Goal: Task Accomplishment & Management: Manage account settings

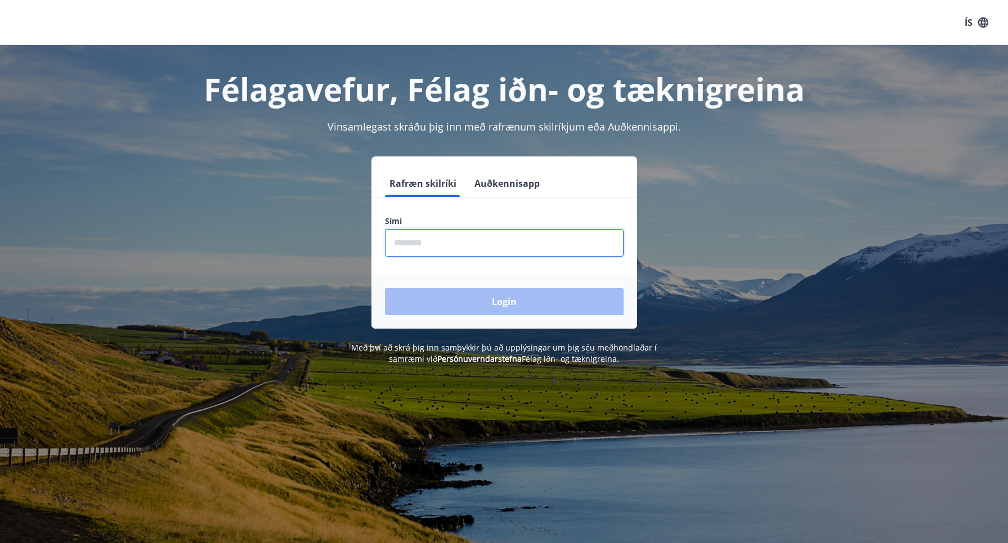
click at [447, 250] on input "phone" at bounding box center [504, 243] width 239 height 28
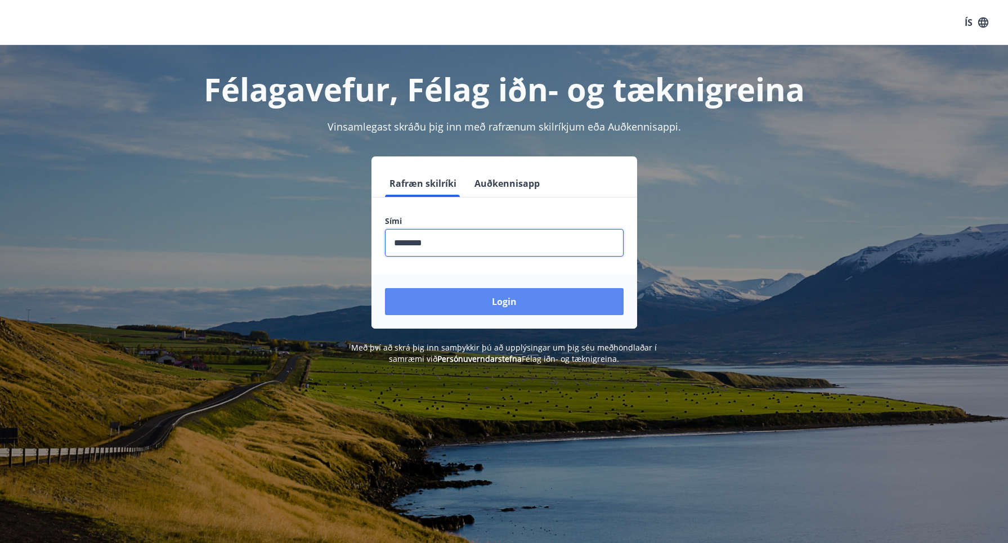
type input "********"
click at [470, 302] on button "Login" at bounding box center [504, 301] width 239 height 27
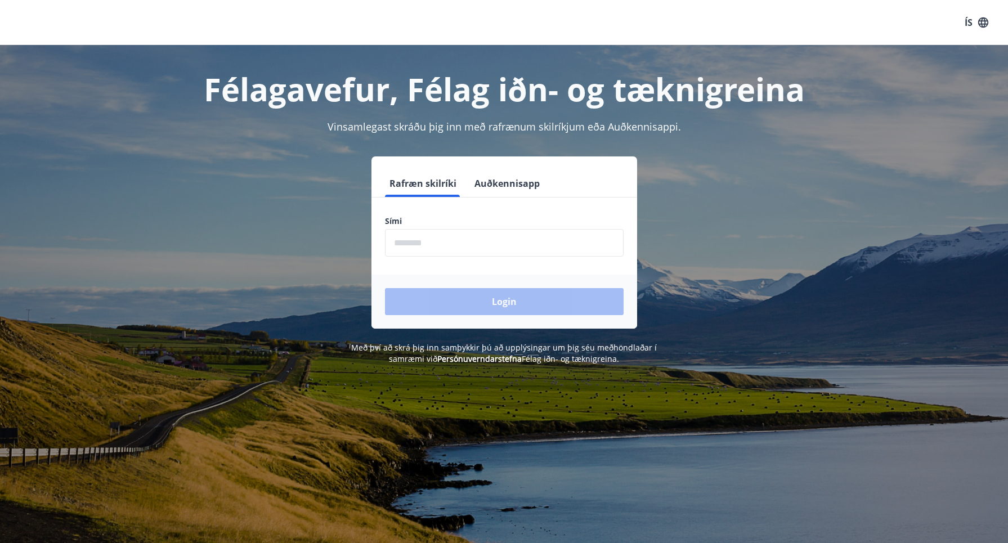
click at [437, 243] on input "phone" at bounding box center [504, 243] width 239 height 28
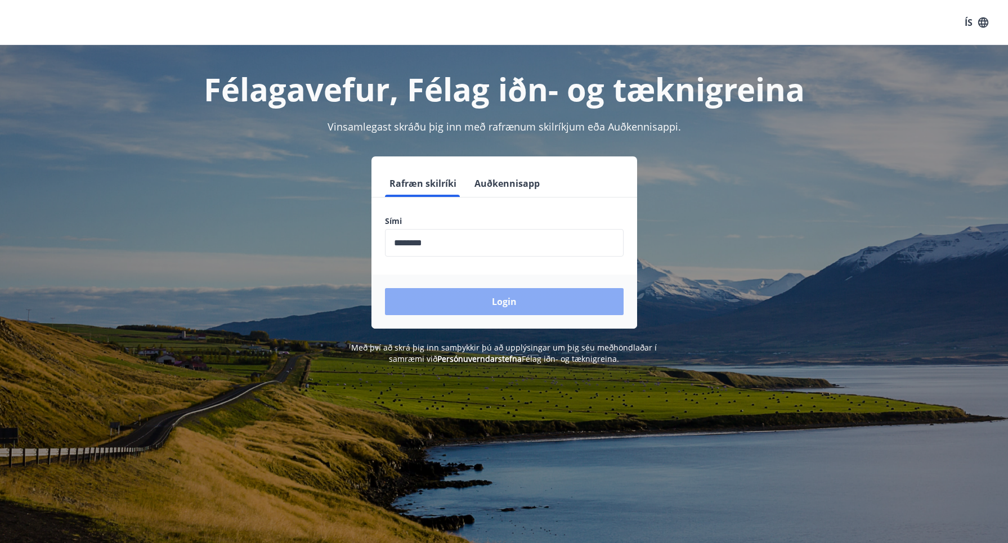
click at [456, 304] on button "Login" at bounding box center [504, 301] width 239 height 27
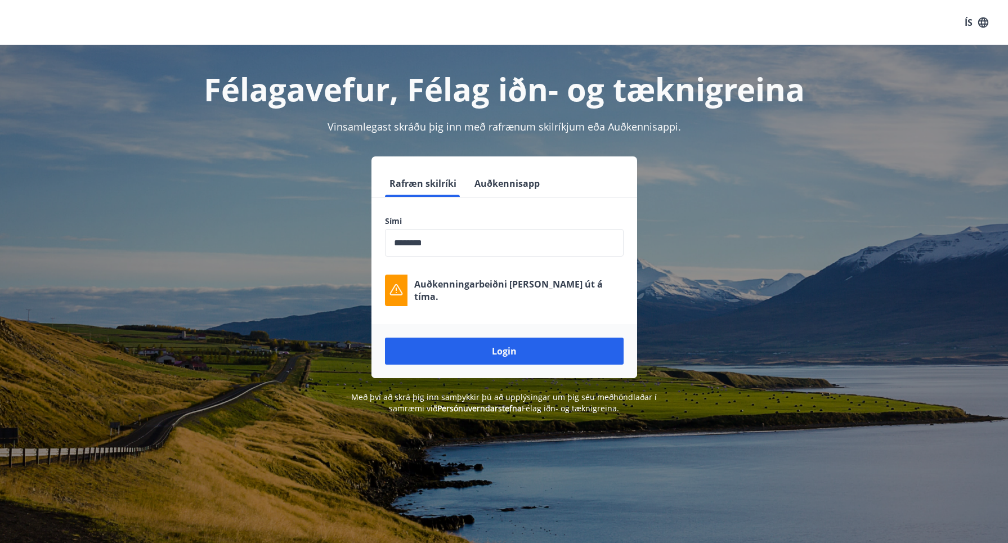
click at [594, 286] on div "Auðkenningarbeiðni rann út á tíma." at bounding box center [504, 291] width 239 height 32
click at [472, 348] on button "Login" at bounding box center [504, 351] width 239 height 27
click at [446, 349] on button "Login" at bounding box center [504, 351] width 239 height 27
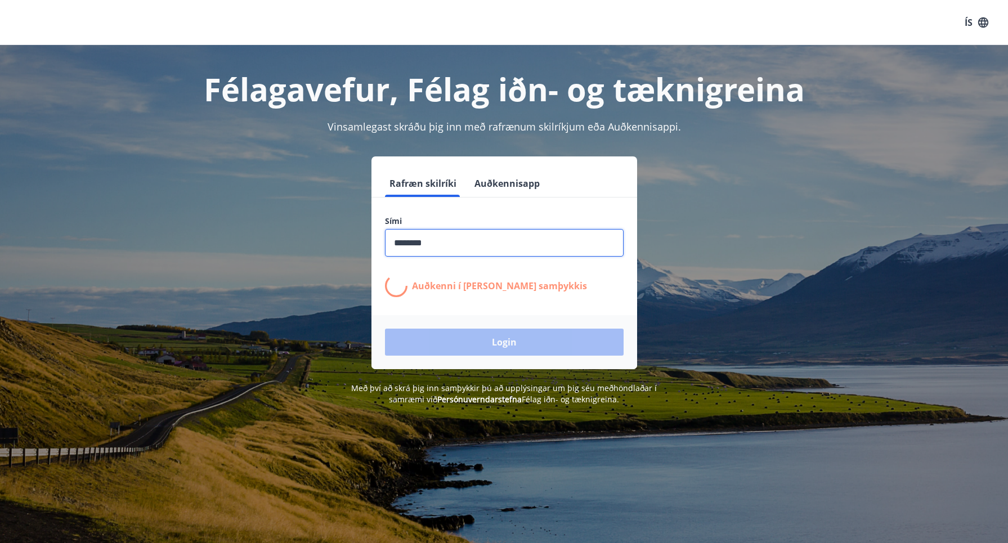
click at [436, 244] on input "phone" at bounding box center [504, 243] width 239 height 28
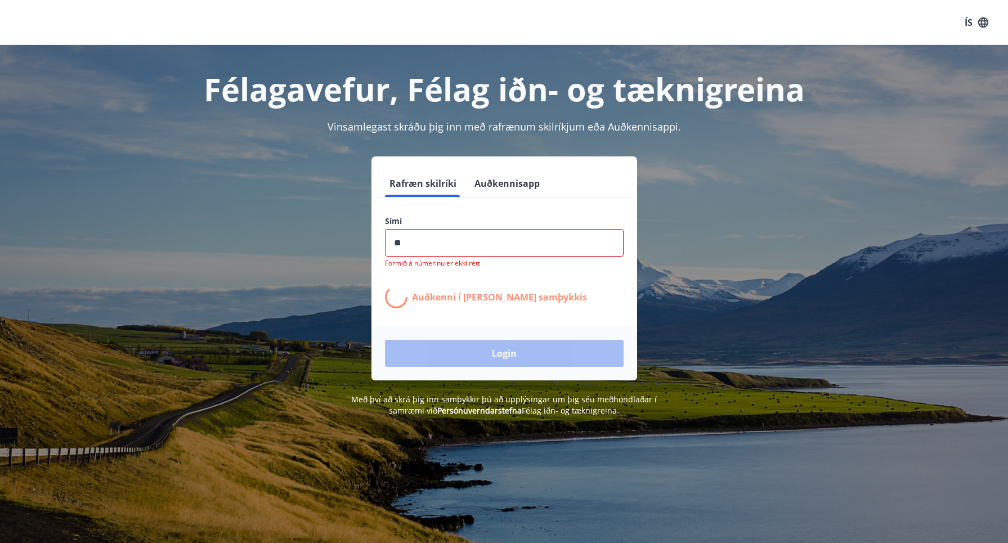
type input "*"
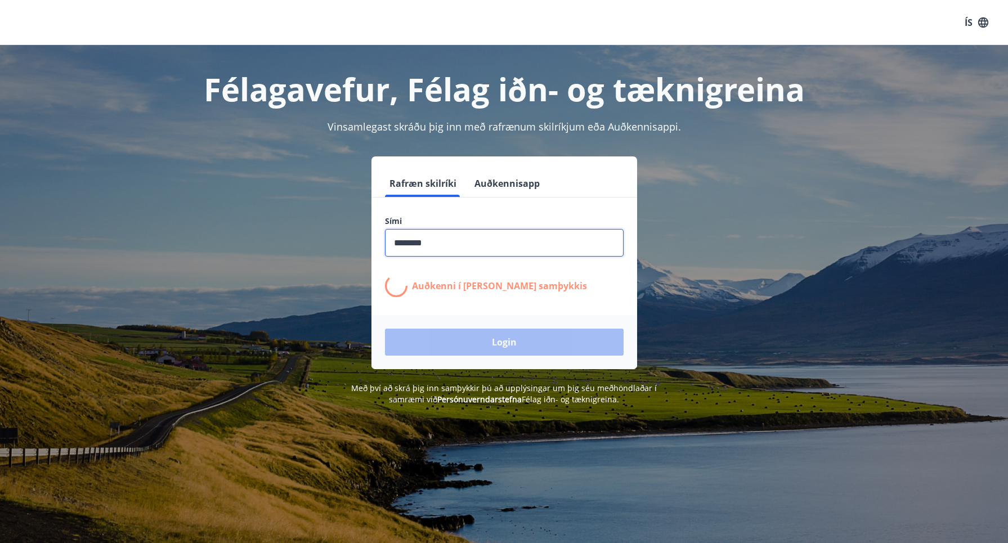
type input "********"
click at [444, 289] on p "Auðkenni í síma bíður samþykkis" at bounding box center [499, 286] width 175 height 12
click at [467, 343] on div "Login" at bounding box center [504, 342] width 266 height 54
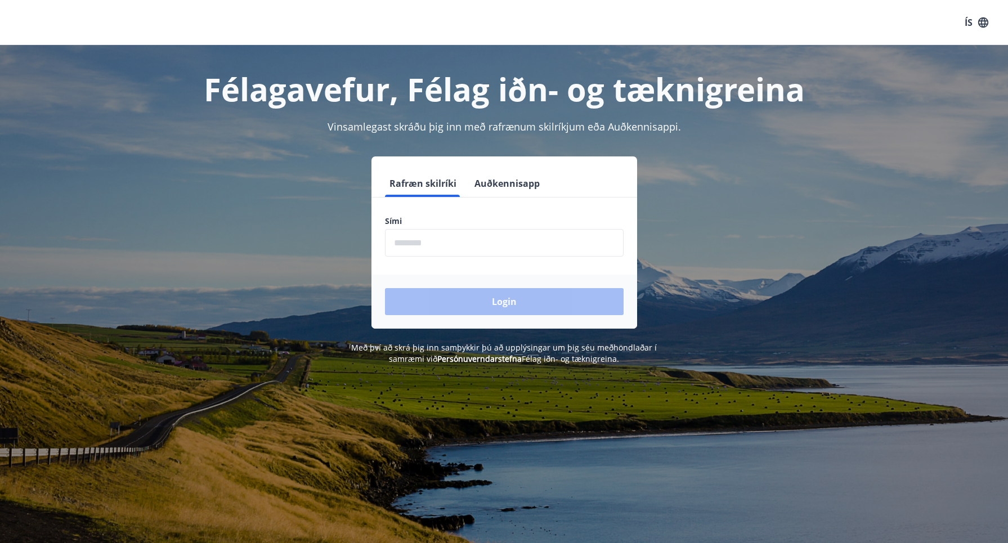
click at [430, 240] on input "phone" at bounding box center [504, 243] width 239 height 28
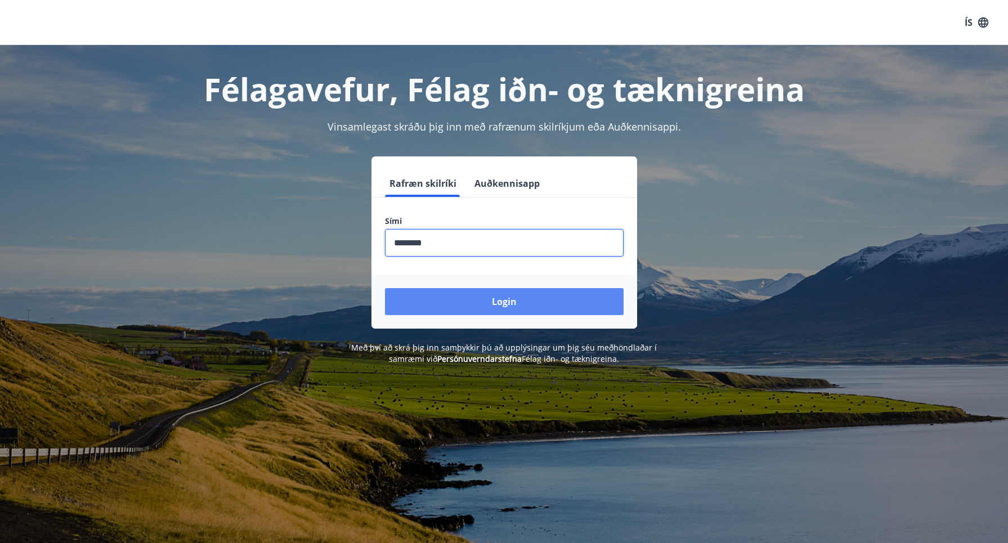
type input "********"
click at [467, 298] on button "Login" at bounding box center [504, 301] width 239 height 27
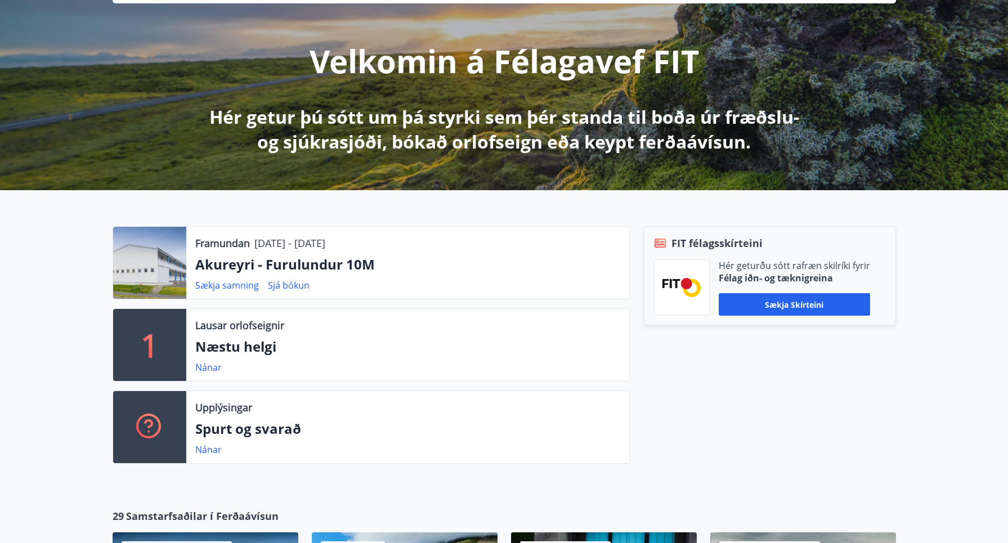
scroll to position [119, 0]
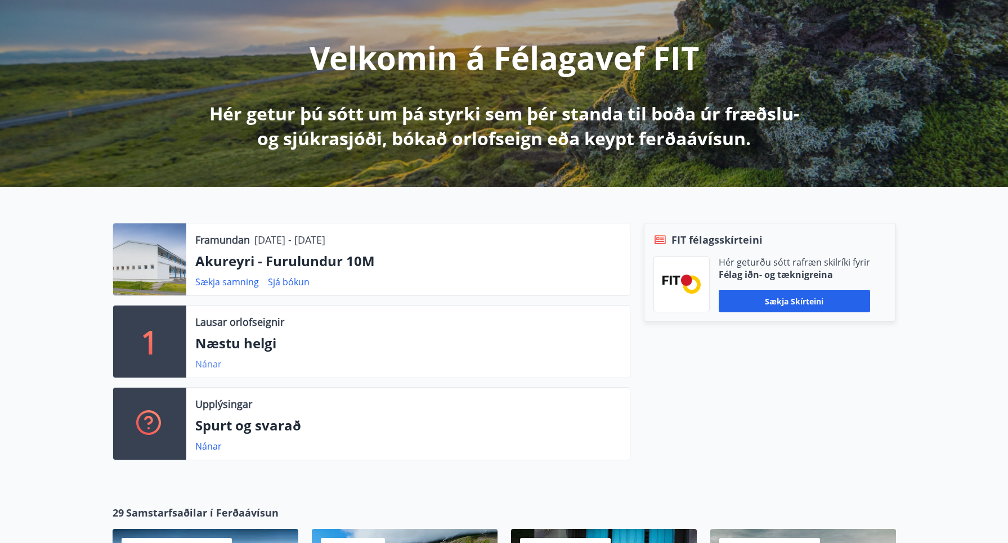
click at [208, 364] on link "Nánar" at bounding box center [208, 364] width 26 height 12
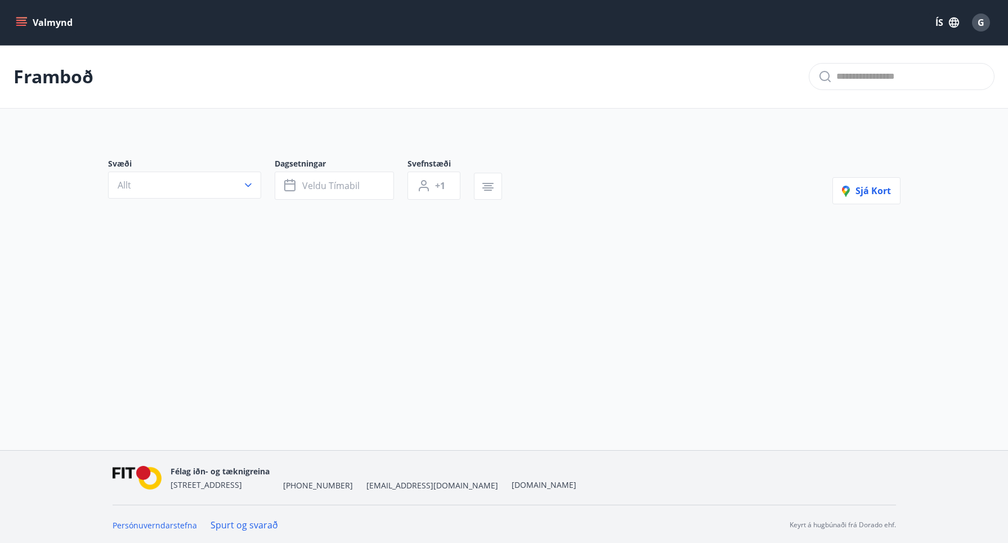
type input "*"
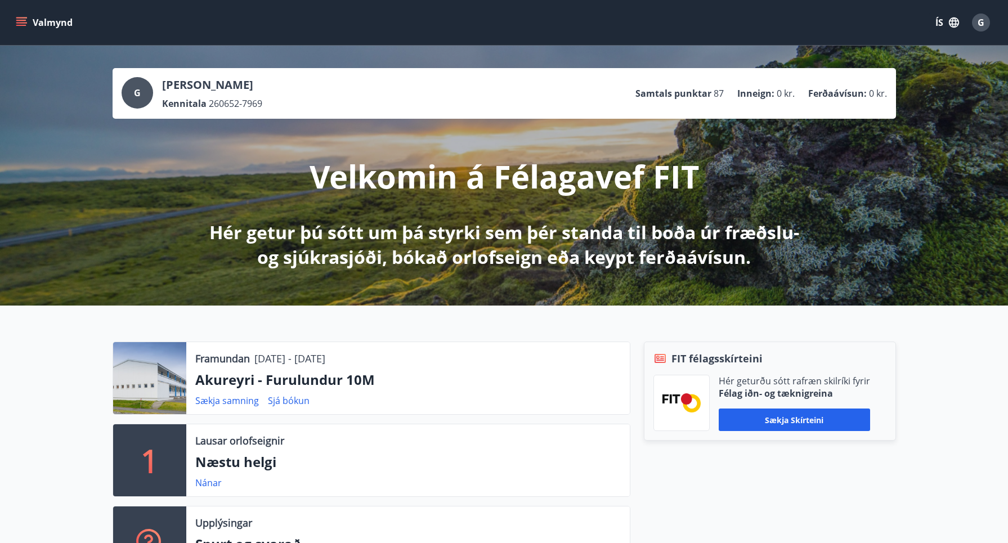
click at [21, 25] on icon "menu" at bounding box center [21, 25] width 10 height 1
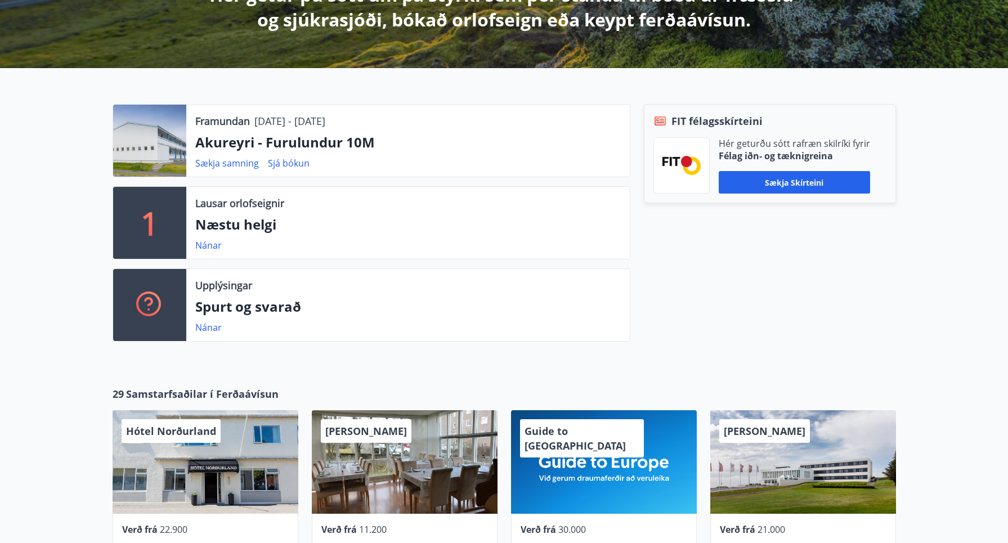
scroll to position [235, 0]
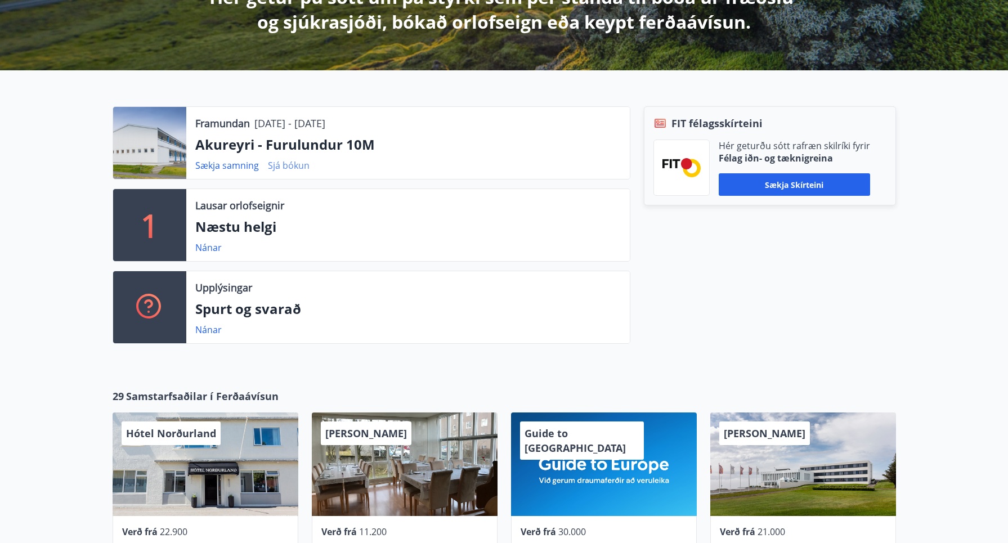
click at [290, 167] on link "Sjá bókun" at bounding box center [289, 165] width 42 height 12
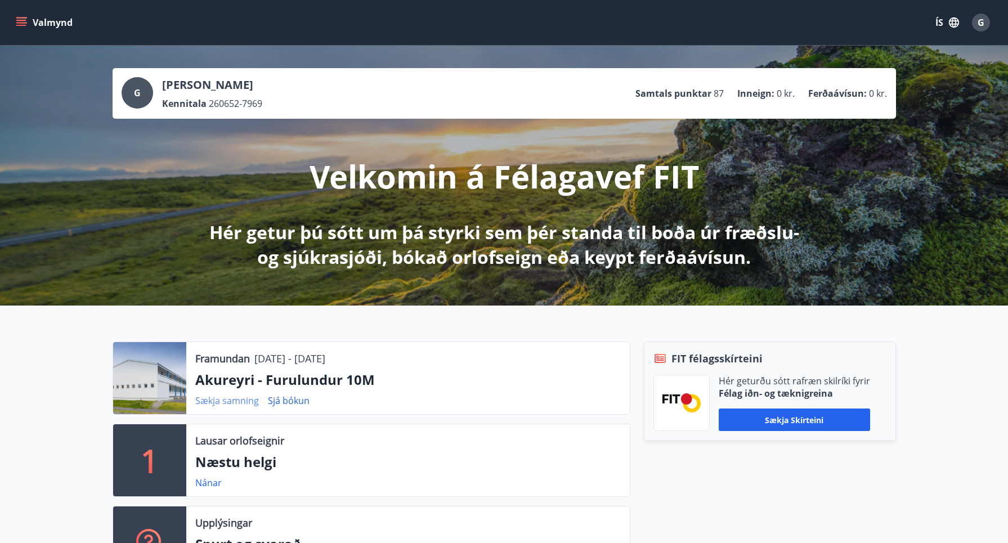
click at [220, 401] on link "Sækja samning" at bounding box center [227, 400] width 64 height 12
click at [238, 401] on link "Sækja samning" at bounding box center [227, 400] width 64 height 12
click at [290, 400] on link "Sjá bókun" at bounding box center [289, 400] width 42 height 12
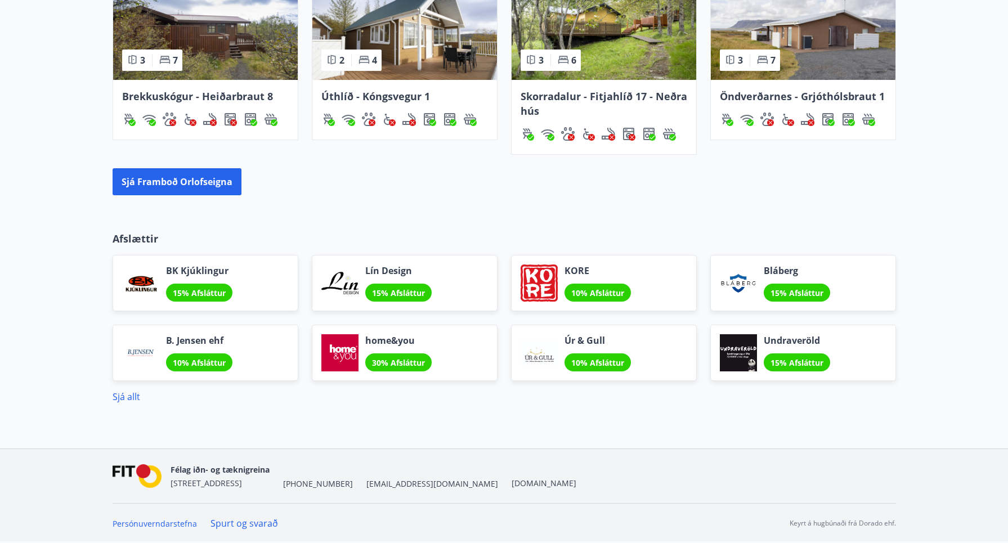
scroll to position [914, 0]
click at [236, 524] on link "Spurt og svarað" at bounding box center [244, 523] width 68 height 12
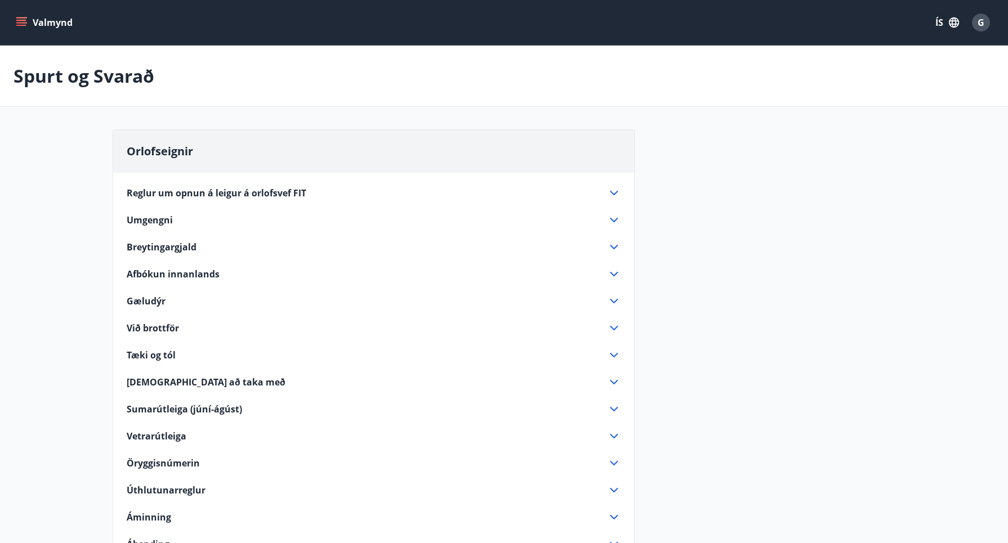
click at [197, 276] on span "Afbókun innanlands" at bounding box center [173, 274] width 93 height 12
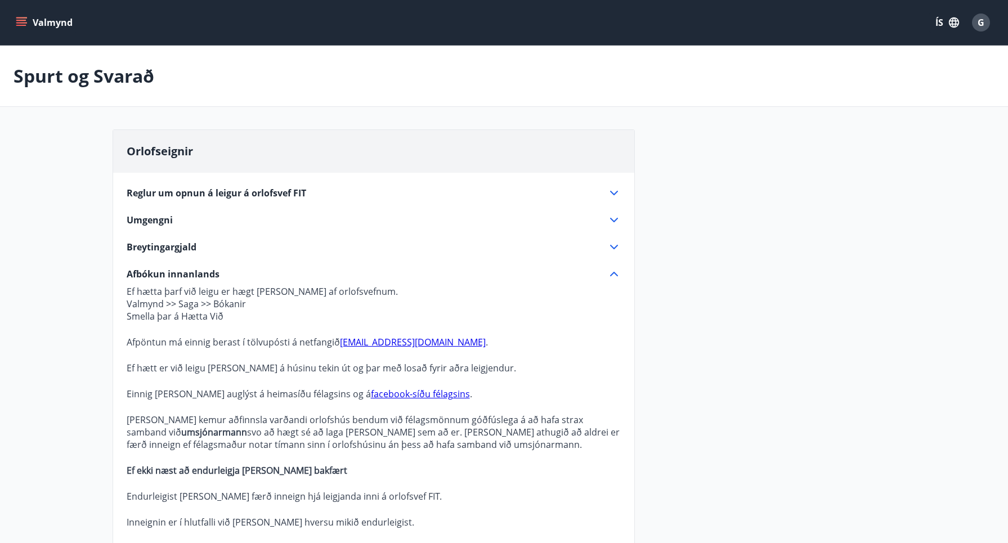
click at [20, 22] on icon "menu" at bounding box center [21, 22] width 11 height 11
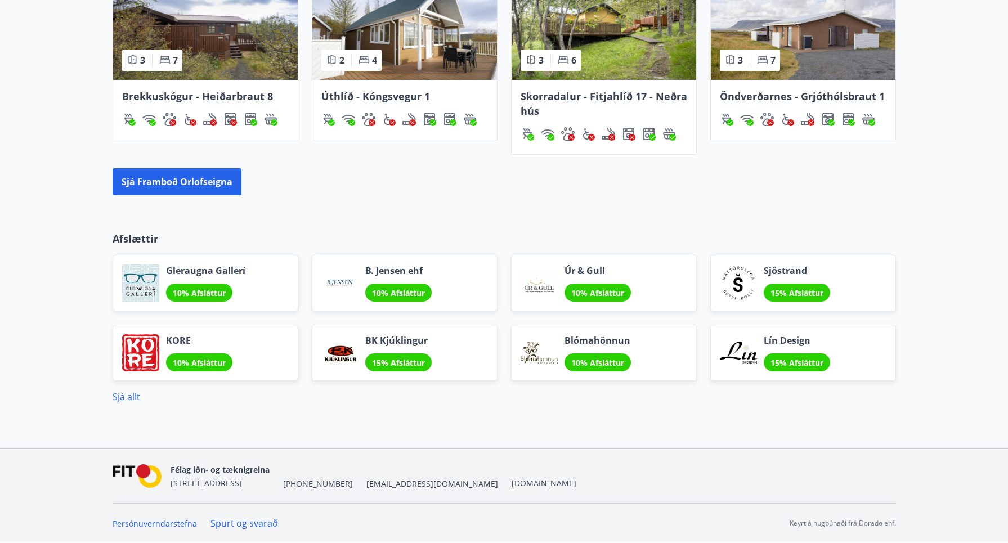
scroll to position [914, 0]
click at [241, 523] on link "Spurt og svarað" at bounding box center [244, 523] width 68 height 12
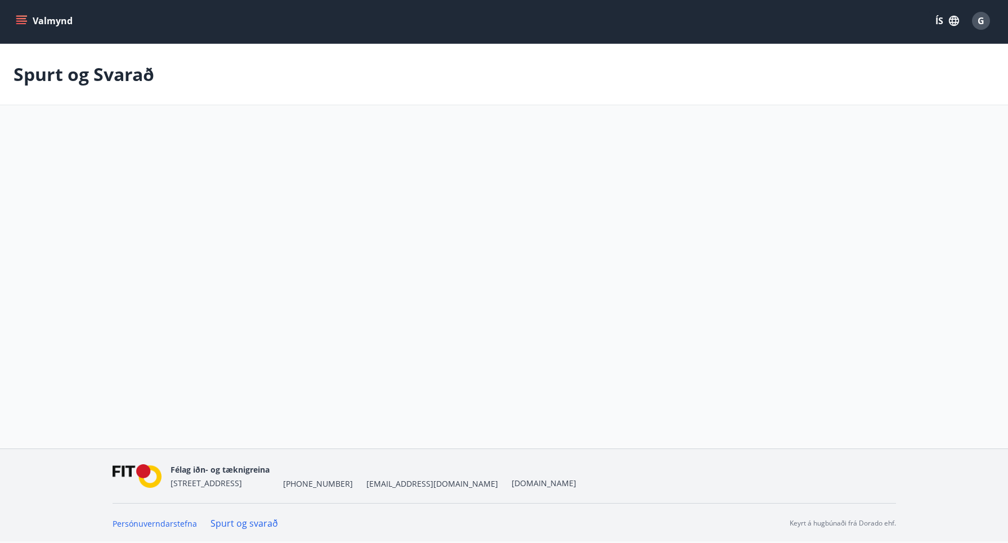
scroll to position [2, 0]
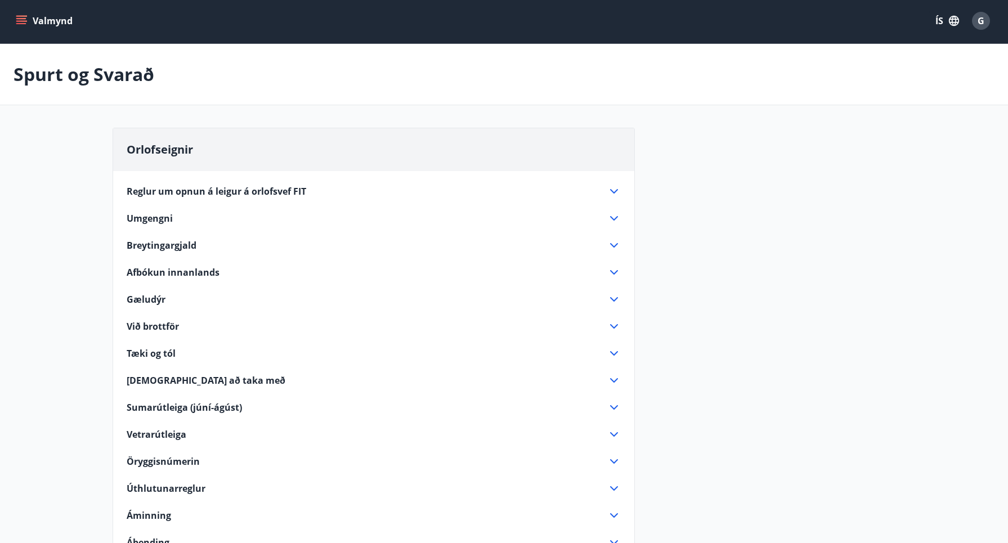
click at [200, 272] on span "Afbókun innanlands" at bounding box center [173, 272] width 93 height 12
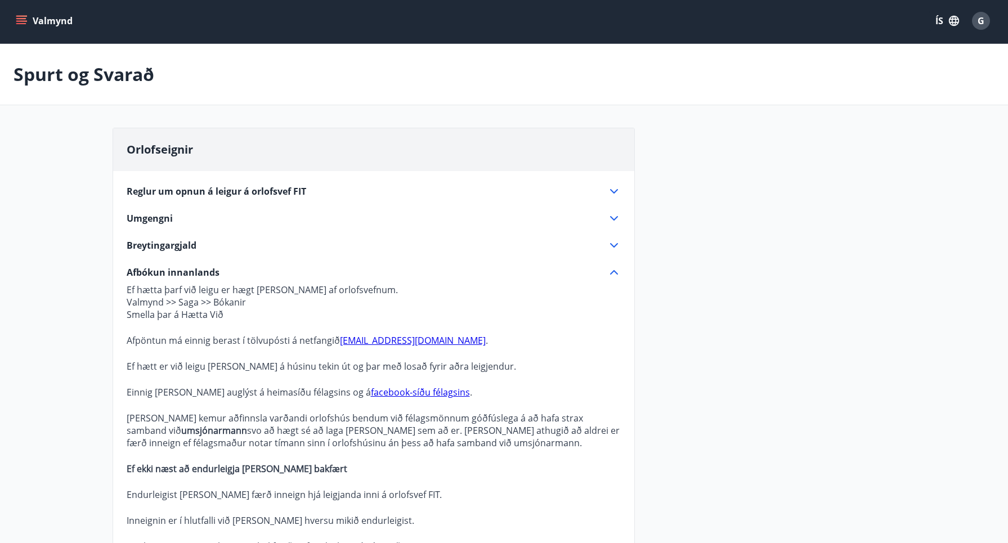
click at [19, 21] on icon "menu" at bounding box center [22, 20] width 12 height 1
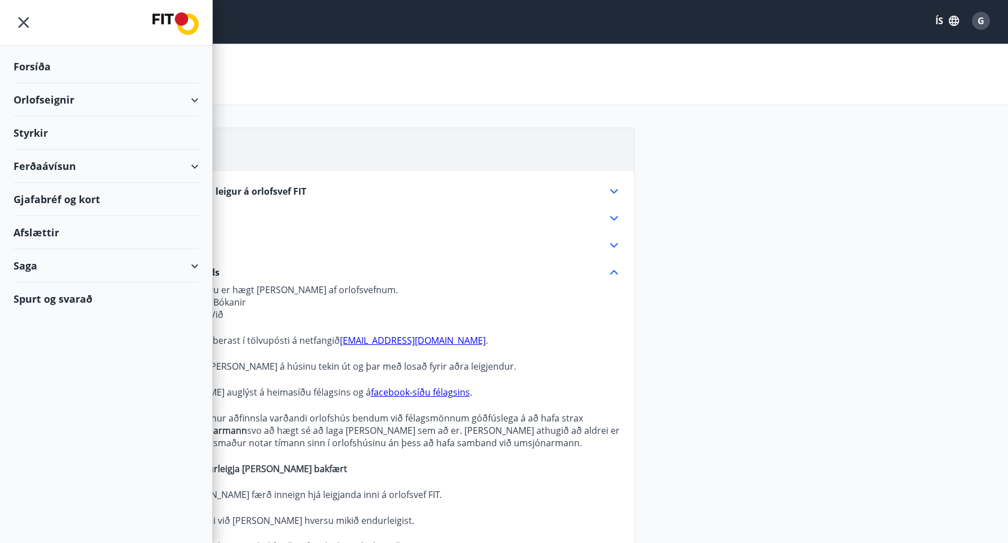
click at [33, 266] on div "Saga" at bounding box center [106, 265] width 185 height 33
click at [46, 317] on div "Bókanir" at bounding box center [106, 318] width 167 height 24
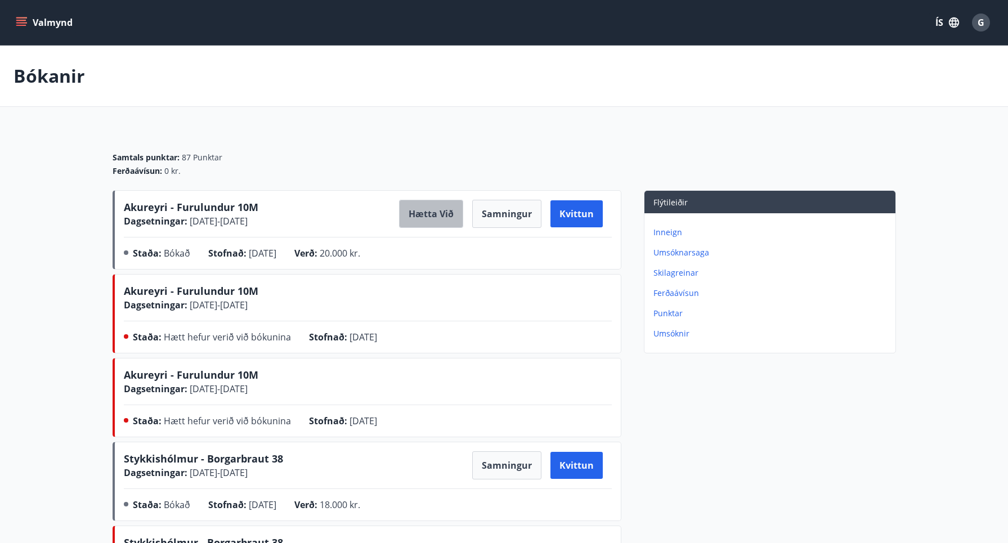
click at [433, 213] on button "Hætta við" at bounding box center [431, 214] width 64 height 28
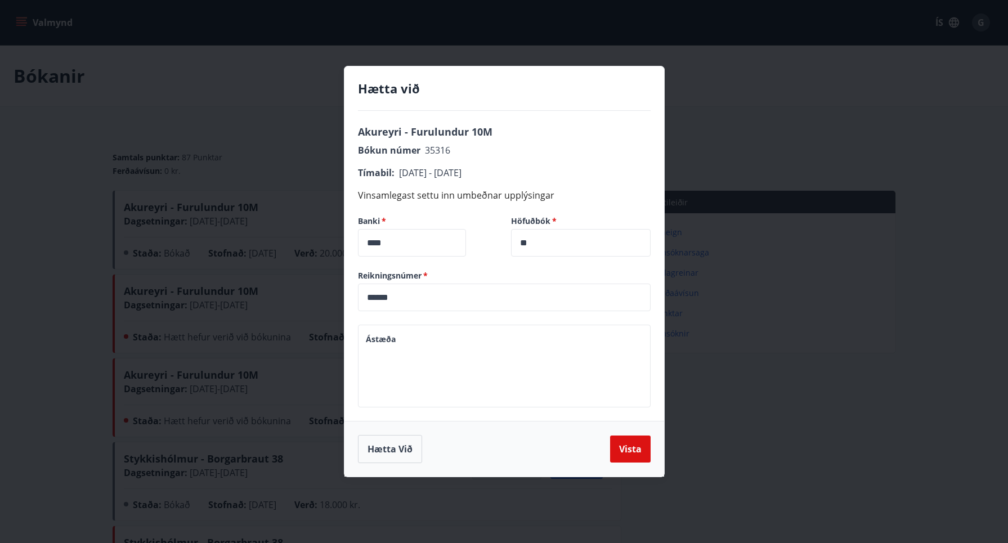
click at [427, 352] on textarea "Ástæða" at bounding box center [504, 366] width 277 height 64
type textarea "**********"
click at [622, 445] on button "Vista" at bounding box center [630, 449] width 41 height 27
